Goal: Task Accomplishment & Management: Complete application form

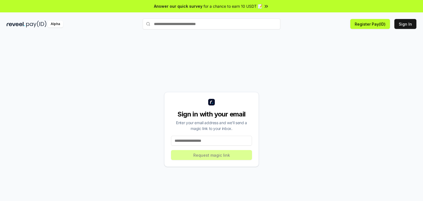
click at [210, 139] on input at bounding box center [211, 141] width 81 height 10
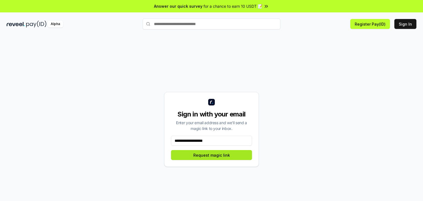
type input "**********"
click at [230, 154] on button "Request magic link" at bounding box center [211, 155] width 81 height 10
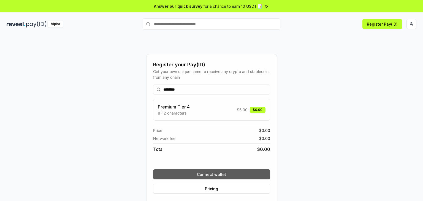
type input "********"
click at [213, 173] on button "Connect wallet" at bounding box center [211, 174] width 117 height 10
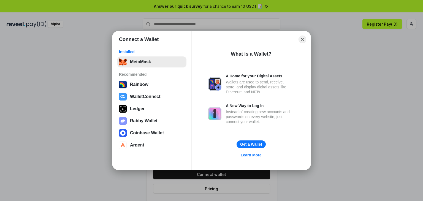
click at [140, 60] on button "MetaMask" at bounding box center [151, 61] width 69 height 11
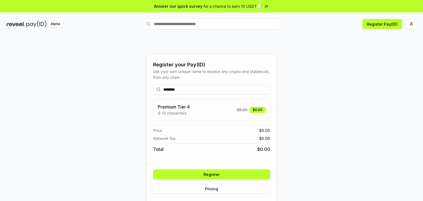
click at [197, 171] on button "Register" at bounding box center [211, 174] width 117 height 10
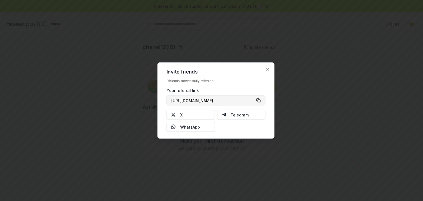
click at [259, 101] on button "https://reveel.id/refer/chenel12" at bounding box center [216, 101] width 99 height 10
click at [258, 101] on button "https://reveel.id/refer/chenel12" at bounding box center [216, 101] width 99 height 10
click at [268, 68] on icon "button" at bounding box center [268, 69] width 4 height 4
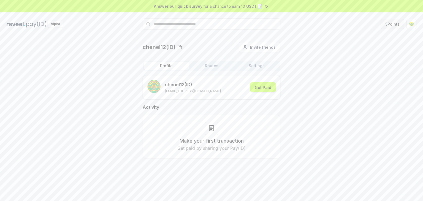
click at [391, 24] on button "5 Points" at bounding box center [393, 24] width 24 height 10
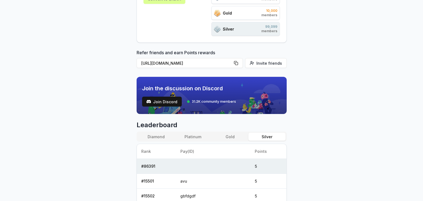
scroll to position [108, 0]
